Goal: Task Accomplishment & Management: Manage account settings

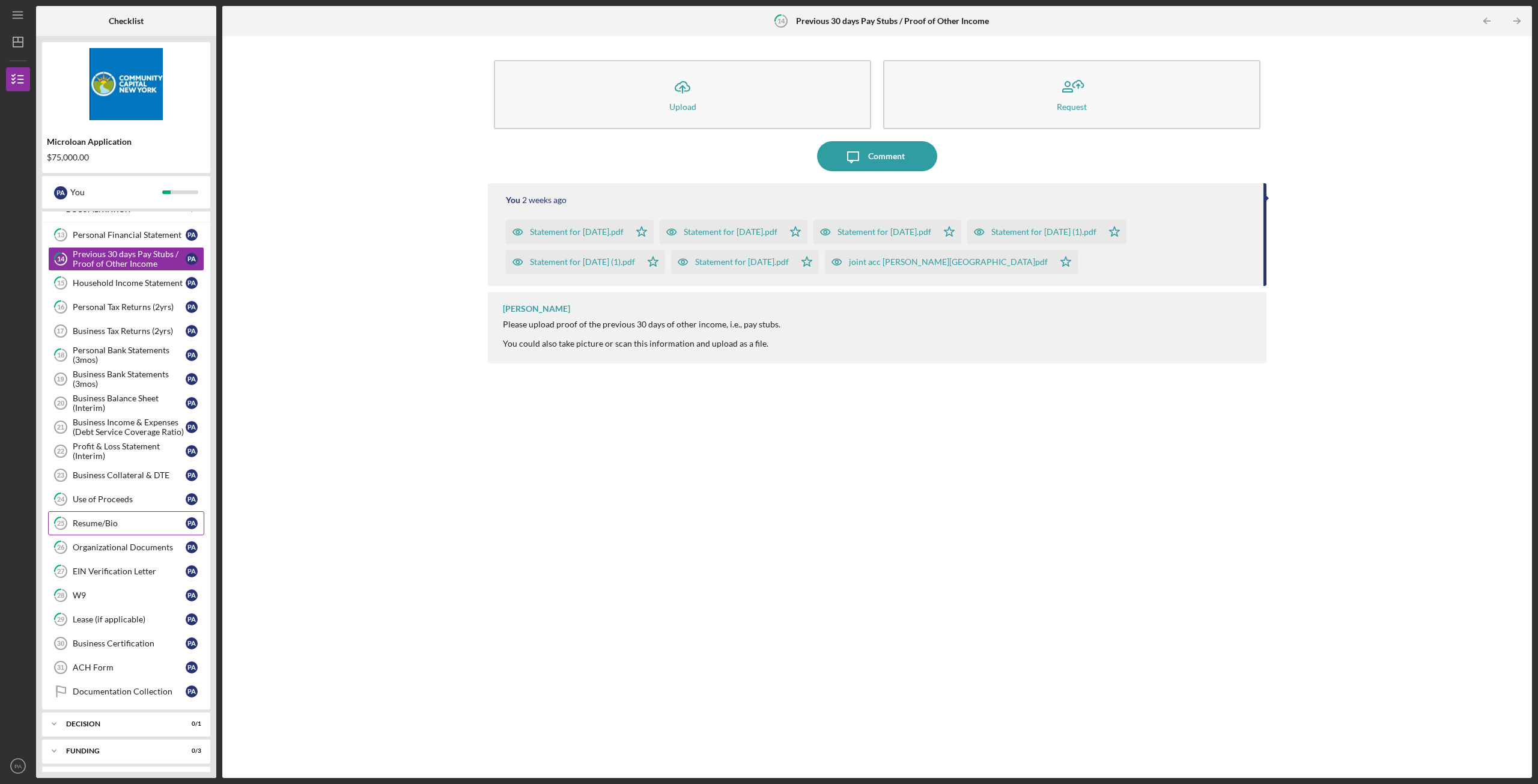
scroll to position [243, 0]
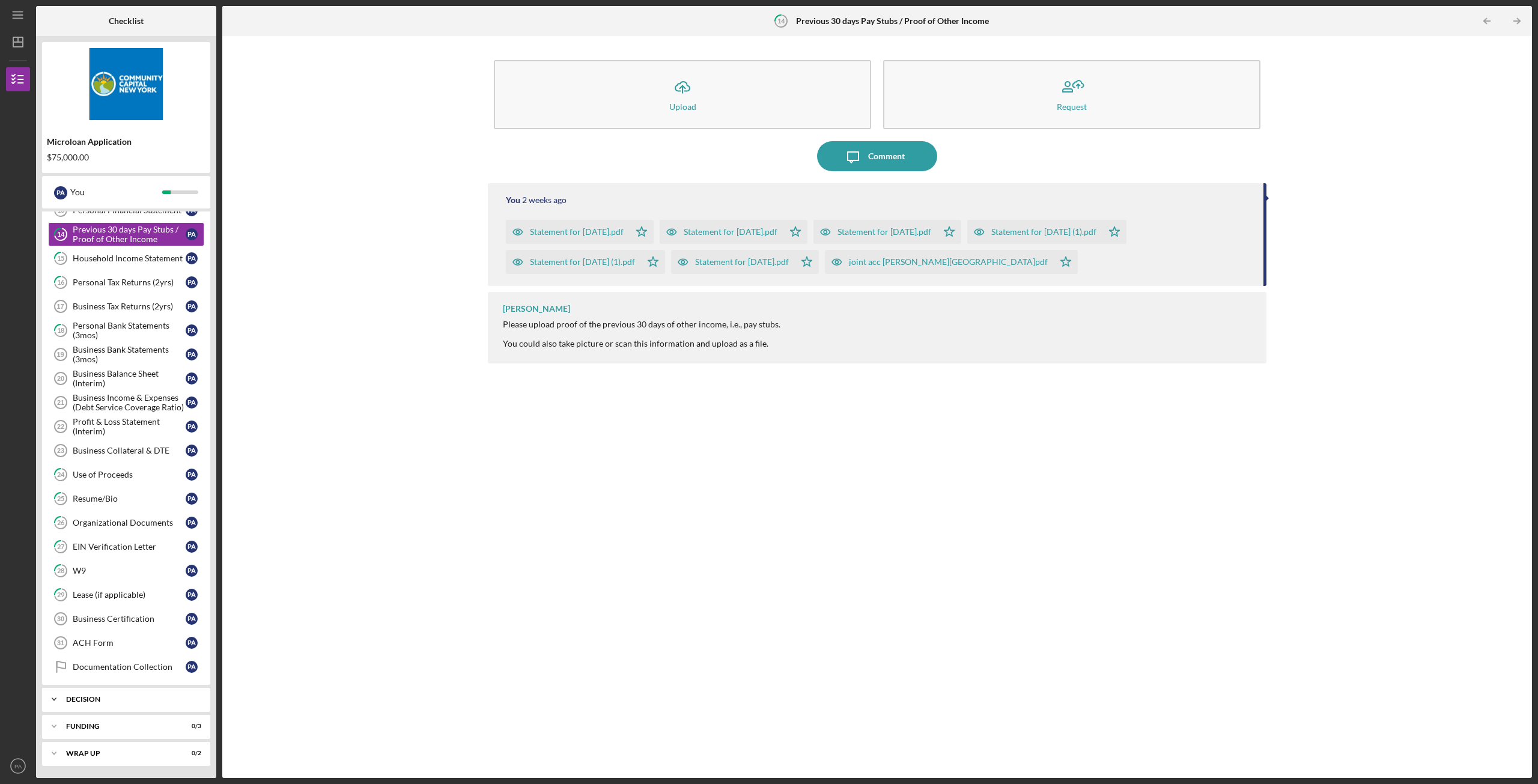
click at [103, 691] on div "Icon/Expander Decision 0 / 1" at bounding box center [126, 699] width 168 height 24
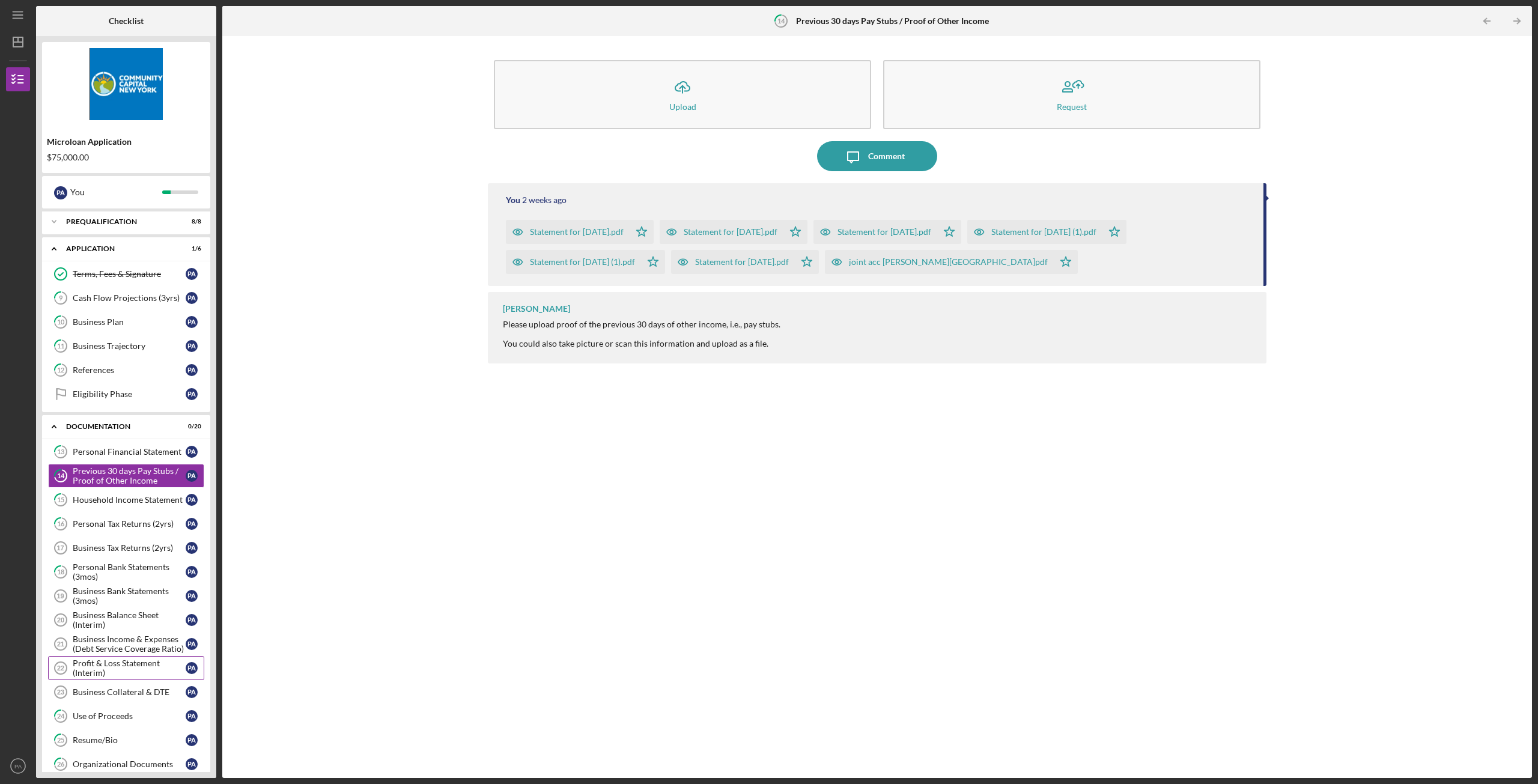
scroll to position [0, 0]
click at [116, 429] on div "Documentation" at bounding box center [131, 427] width 129 height 7
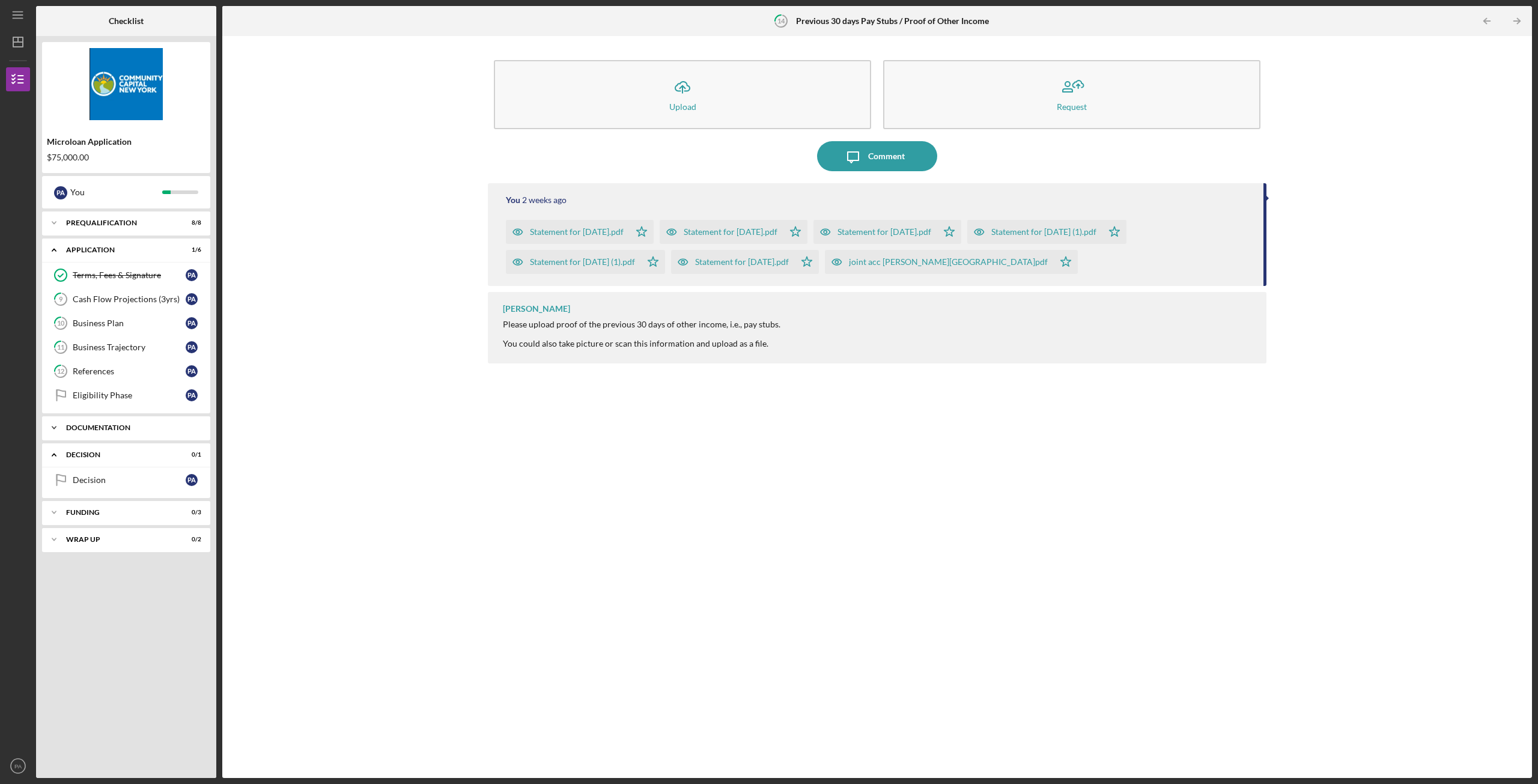
click at [116, 429] on div "Documentation" at bounding box center [131, 427] width 129 height 7
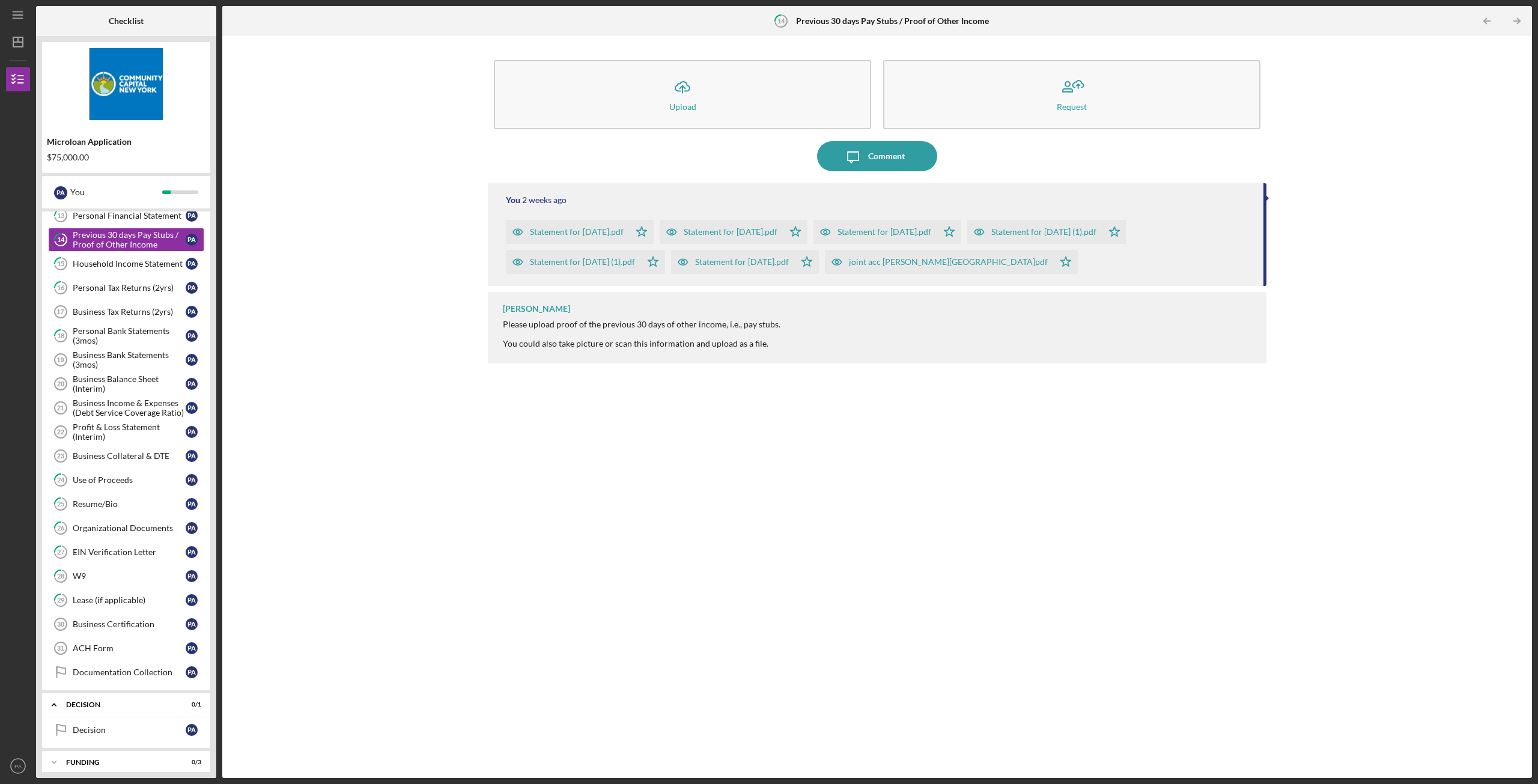
scroll to position [240, 0]
click at [114, 458] on link "Business Collateral & DTE 23 Business Collateral & DTE P A" at bounding box center [126, 453] width 156 height 24
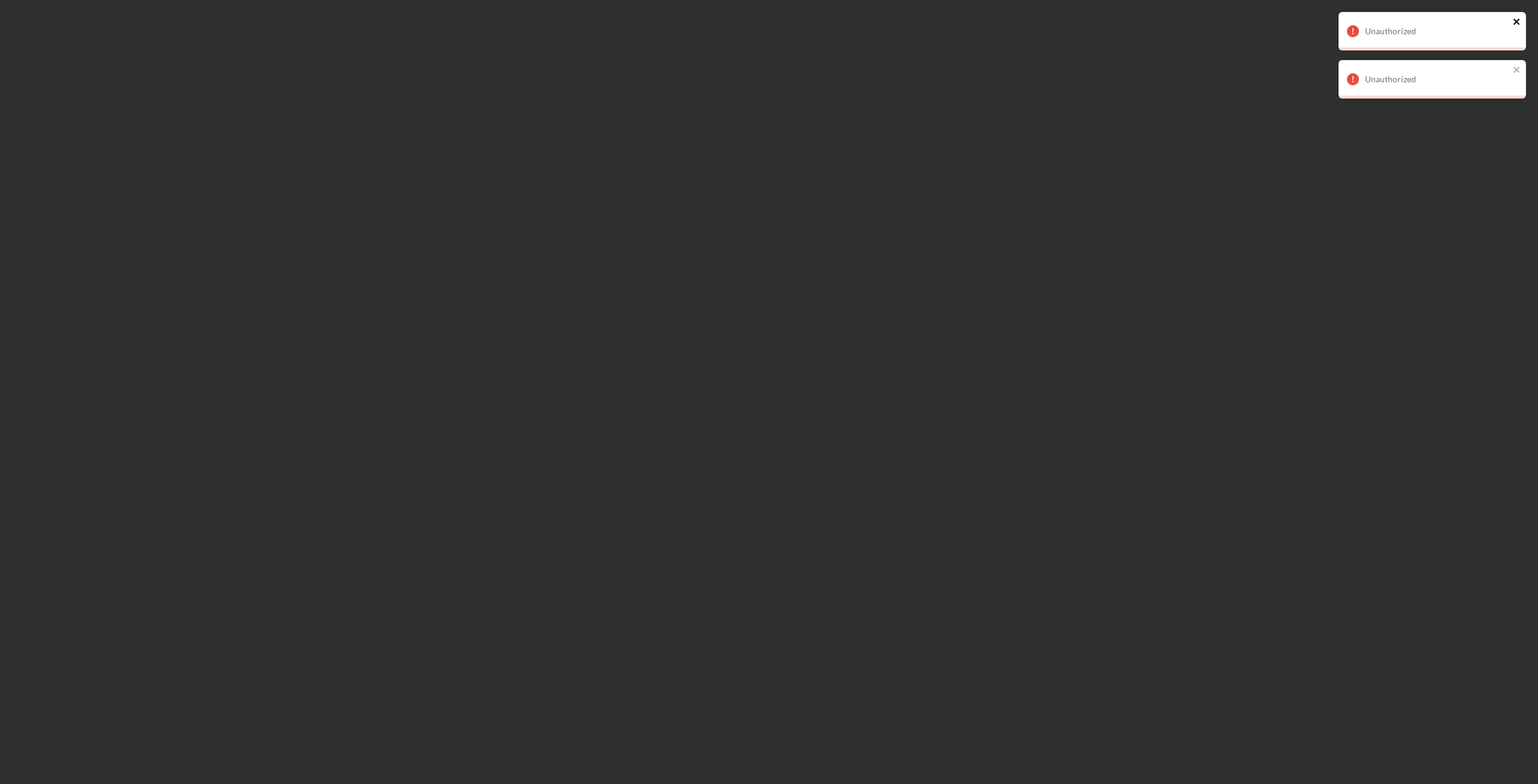
click at [1516, 21] on icon "close" at bounding box center [1517, 21] width 6 height 6
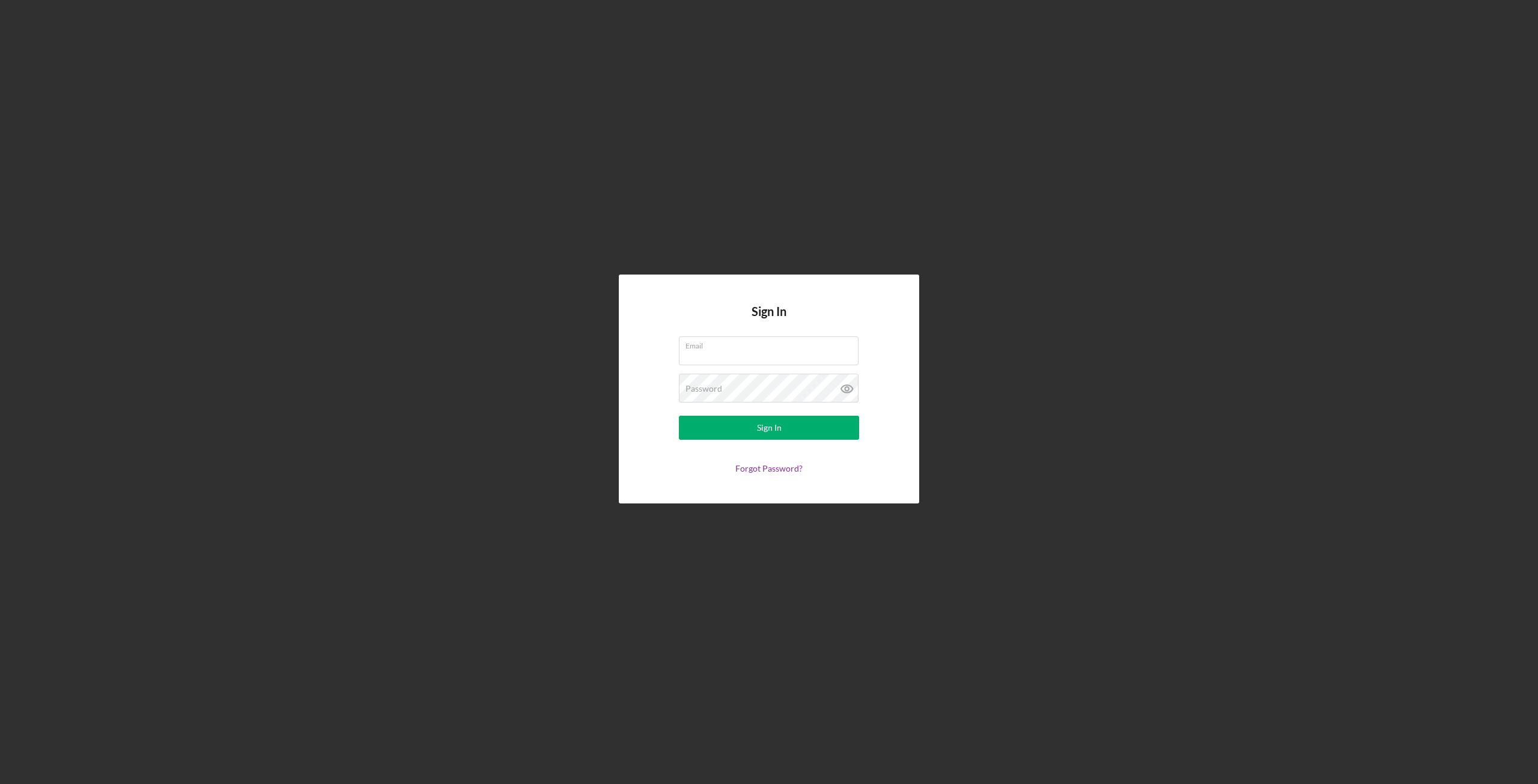
type input "[EMAIL_ADDRESS][DOMAIN_NAME]"
click at [782, 423] on button "Sign In" at bounding box center [769, 428] width 181 height 24
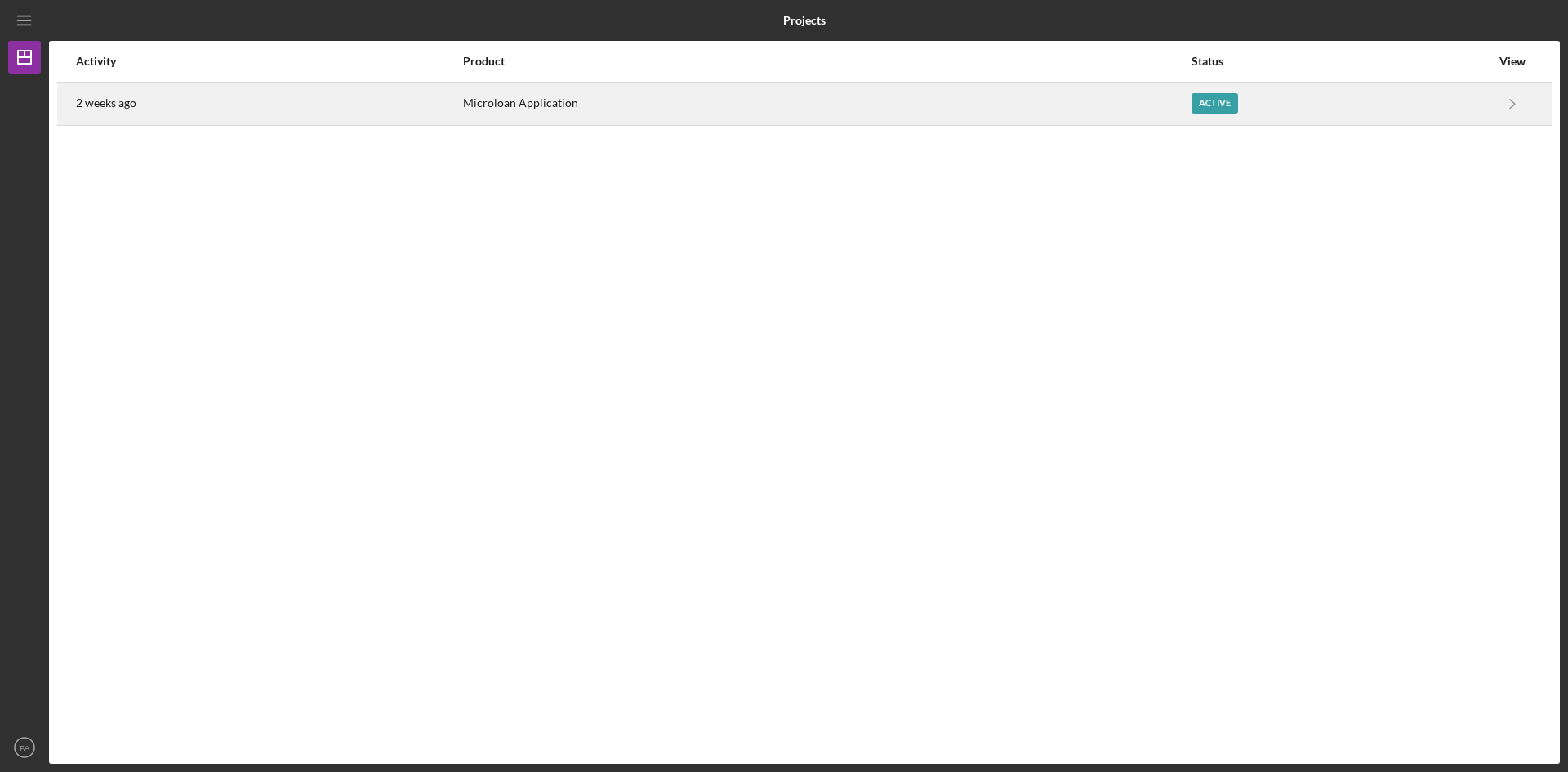
click at [1180, 94] on div "Microloan Application" at bounding box center [826, 104] width 727 height 41
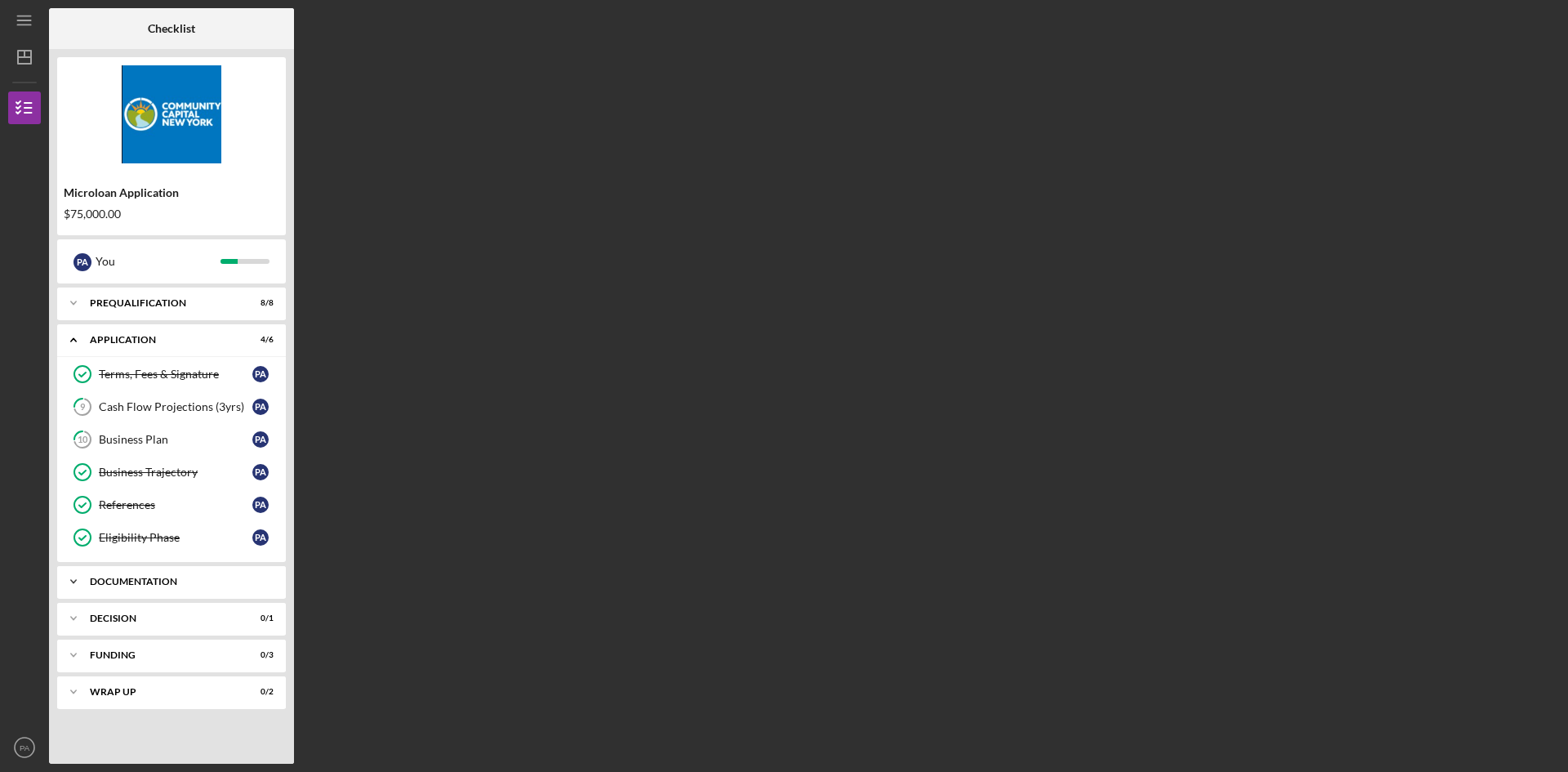
click at [191, 579] on div "Documentation" at bounding box center [178, 581] width 176 height 10
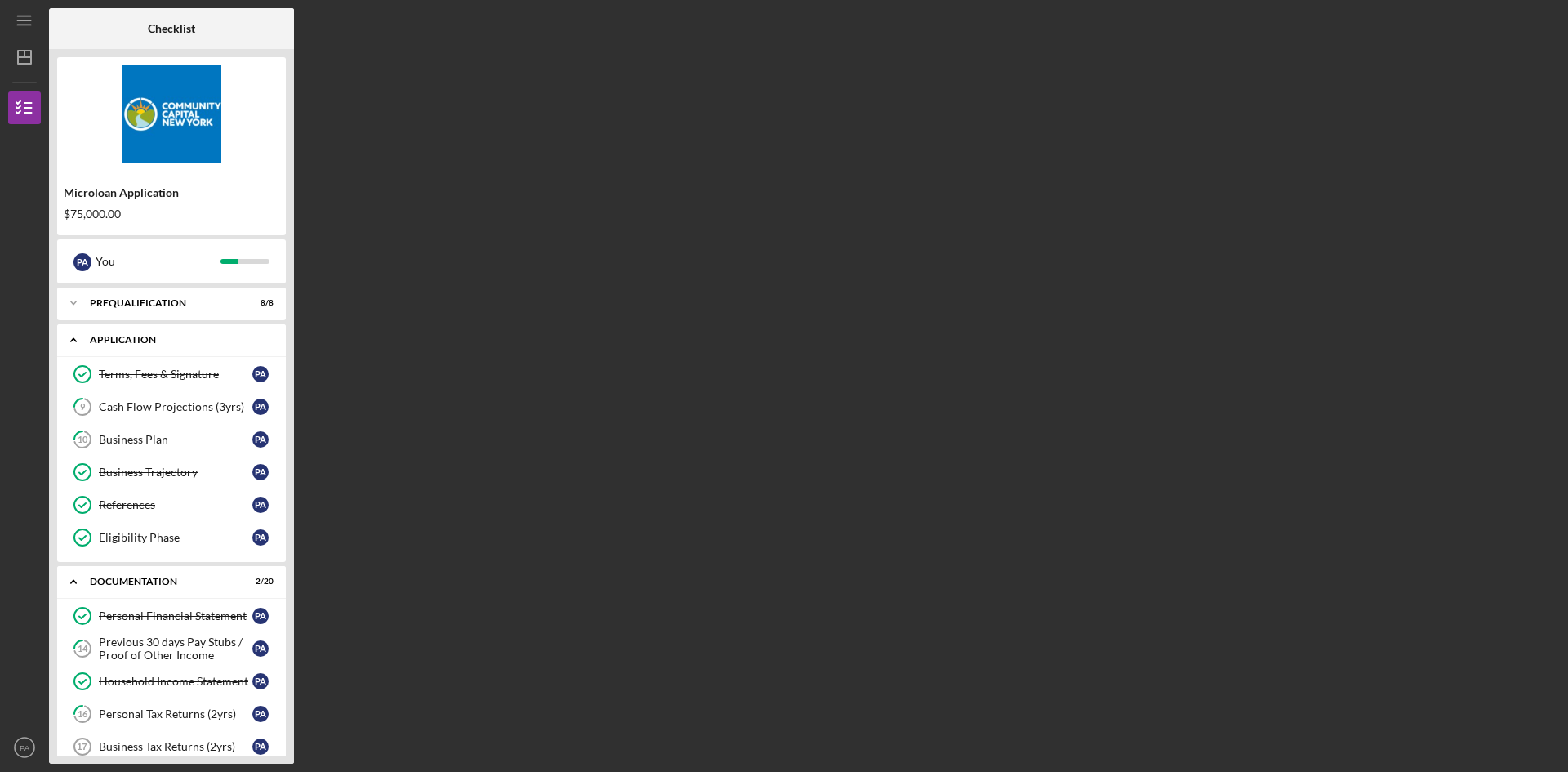
click at [151, 339] on div "Application" at bounding box center [178, 339] width 176 height 10
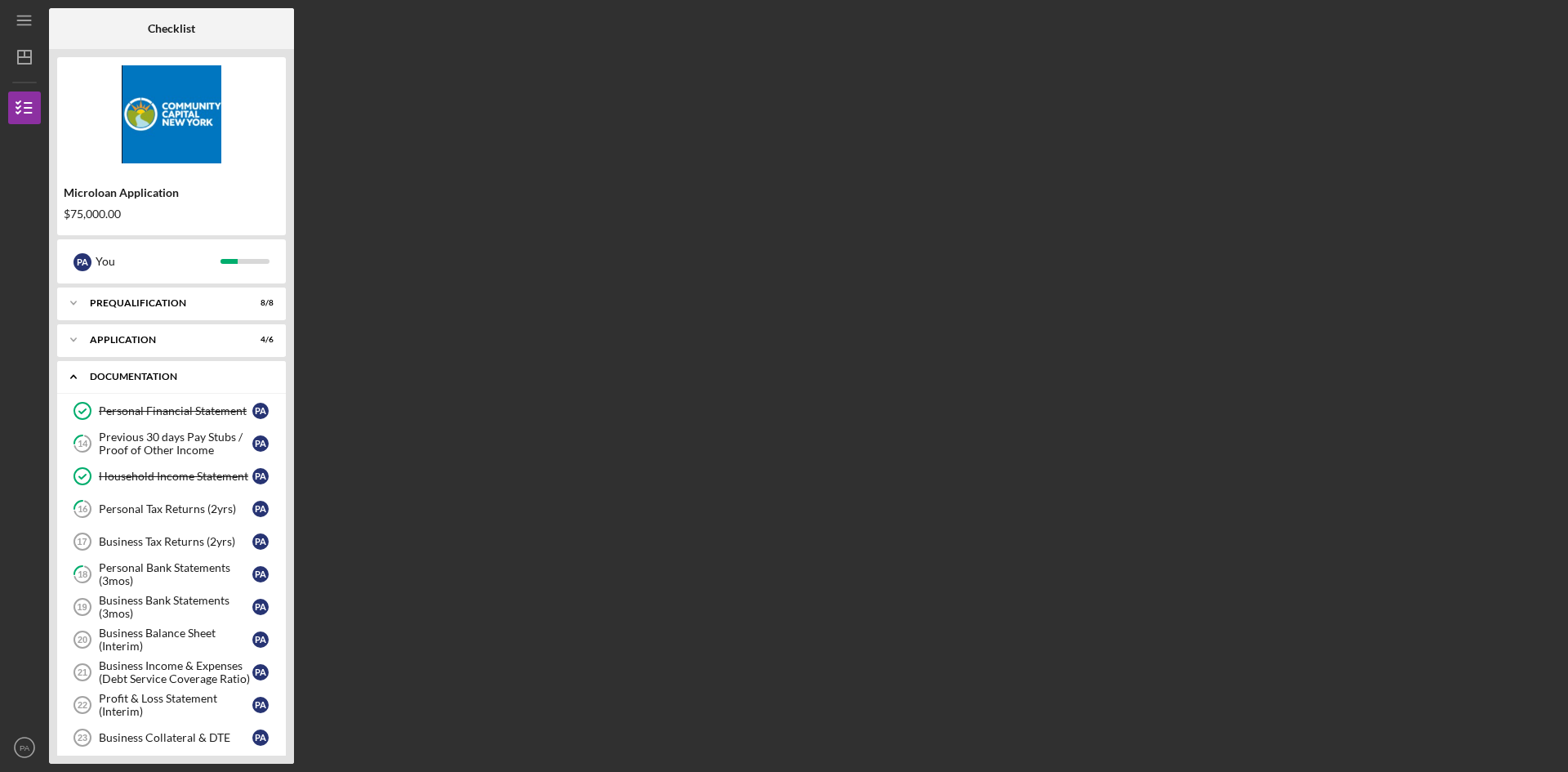
click at [175, 380] on div "Documentation" at bounding box center [178, 376] width 176 height 10
